Goal: Transaction & Acquisition: Purchase product/service

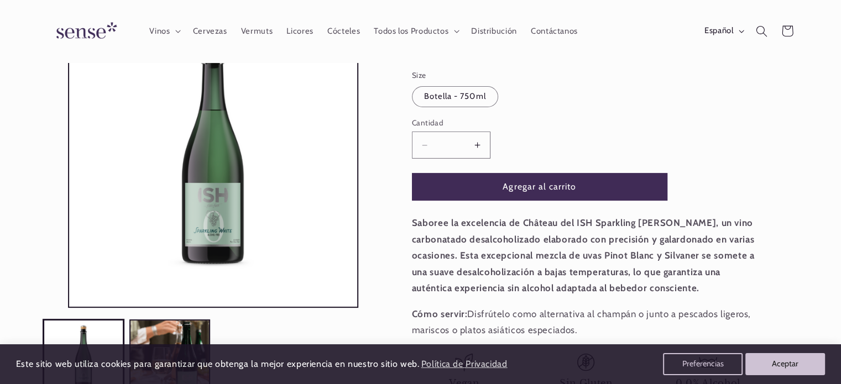
scroll to position [306, 0]
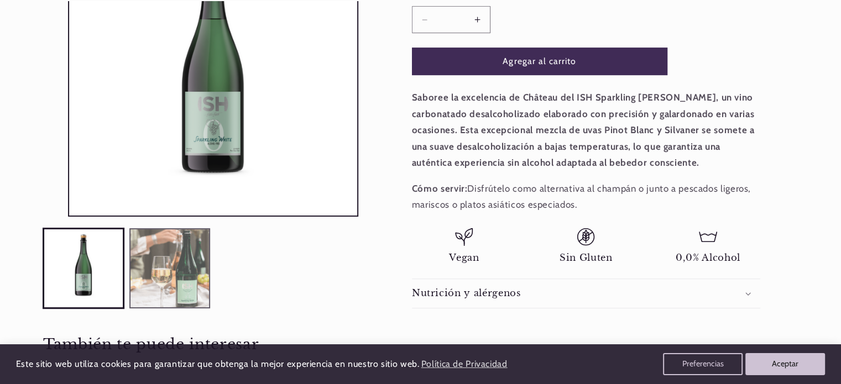
click at [176, 300] on button "Cargar la imagen 2 en la vista de la galería" at bounding box center [169, 268] width 81 height 81
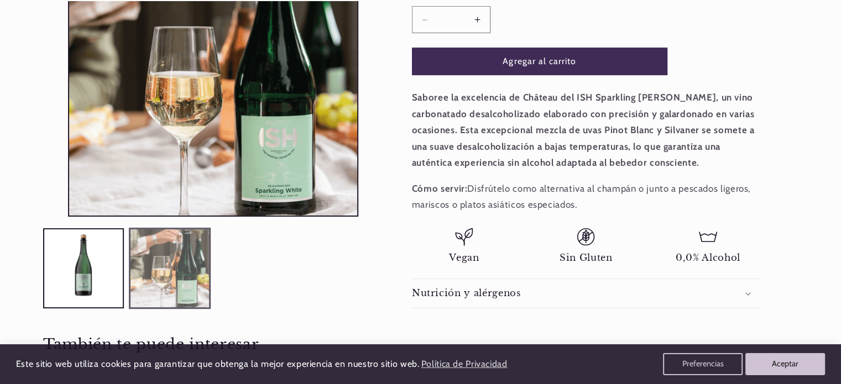
click at [186, 271] on button "Cargar la imagen 2 en la vista de la galería" at bounding box center [169, 268] width 81 height 81
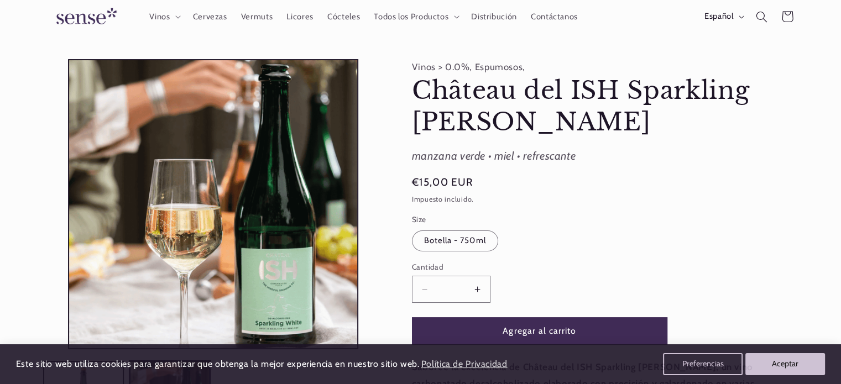
scroll to position [0, 736]
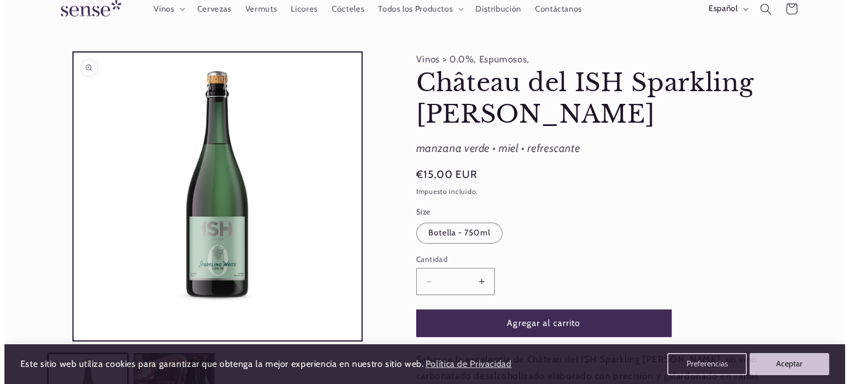
scroll to position [46, 0]
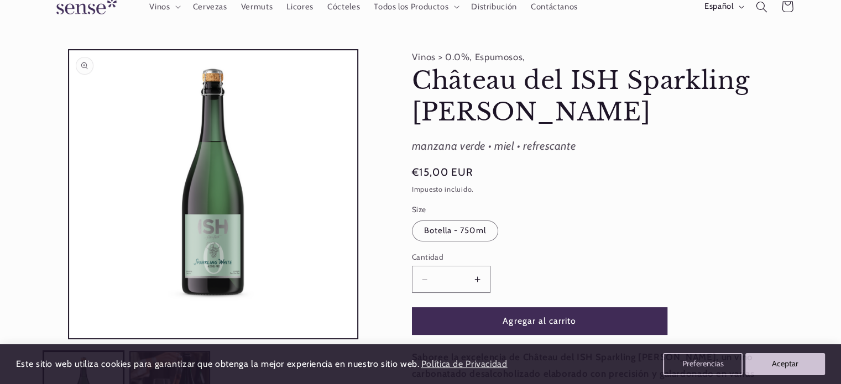
click at [69, 338] on button "Abrir elemento multimedia 1 en una ventana modal" at bounding box center [69, 338] width 0 height 0
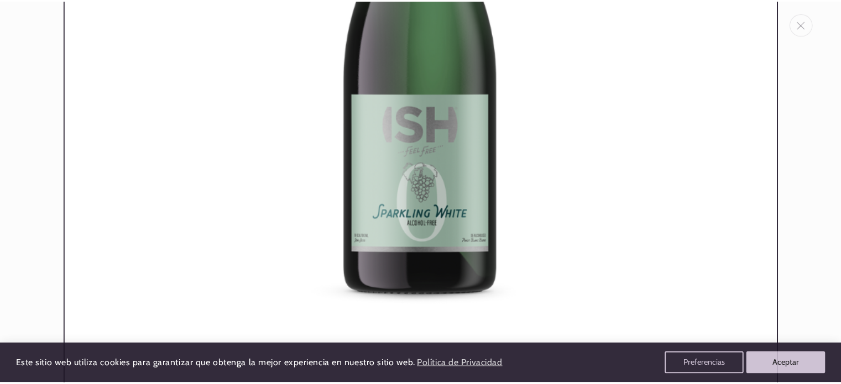
scroll to position [328, 0]
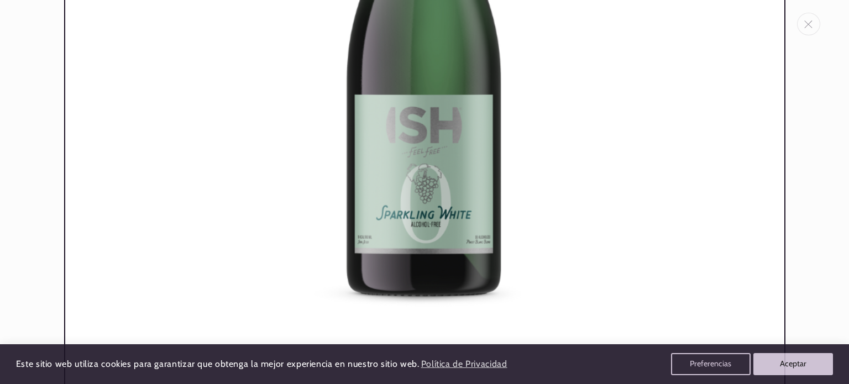
click at [630, 180] on img "Galería multimedia" at bounding box center [424, 44] width 721 height 721
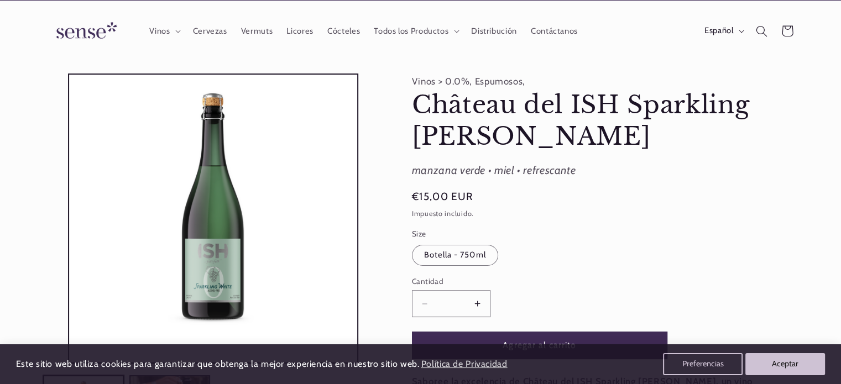
scroll to position [0, 736]
